Goal: Navigation & Orientation: Find specific page/section

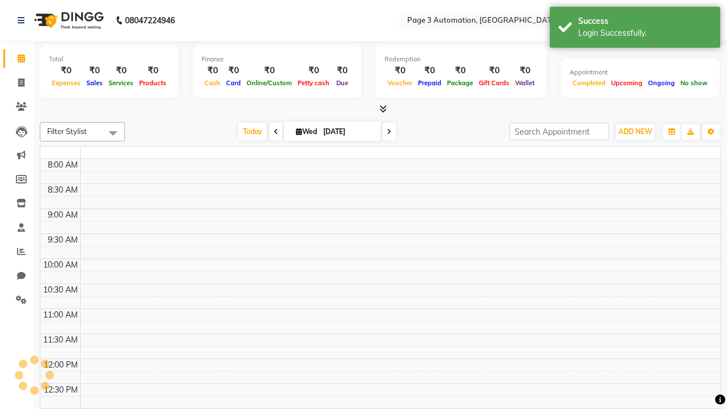
select select "en"
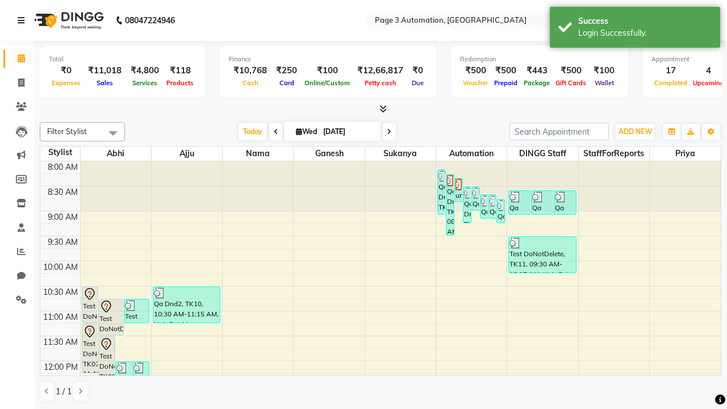
click at [23, 20] on icon at bounding box center [21, 20] width 7 height 8
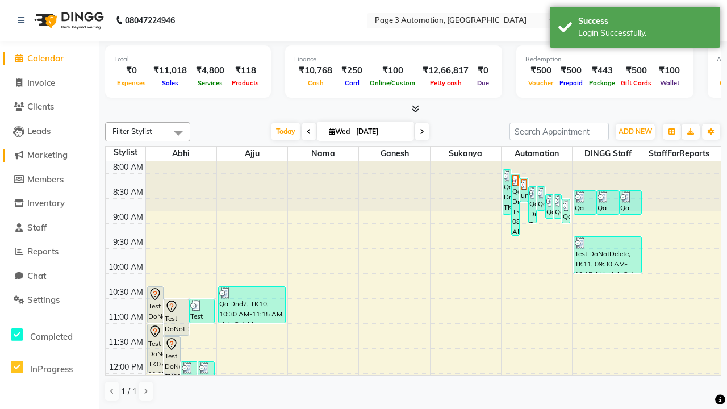
click at [49, 155] on span "Marketing" at bounding box center [47, 154] width 40 height 11
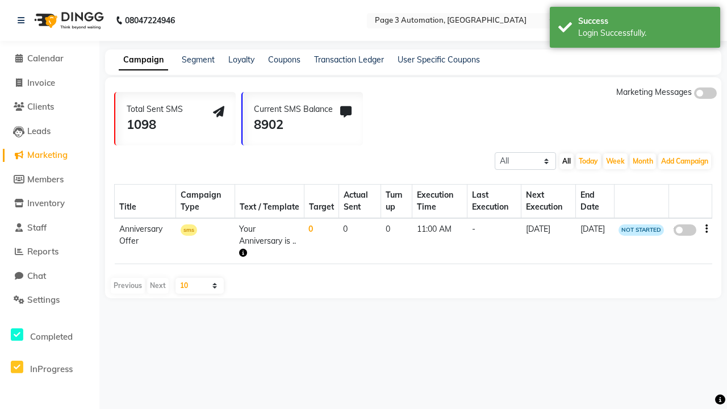
click at [143, 60] on link "Campaign" at bounding box center [143, 60] width 49 height 20
click at [198, 60] on link "Segment" at bounding box center [198, 60] width 33 height 10
